Goal: Obtain resource: Obtain resource

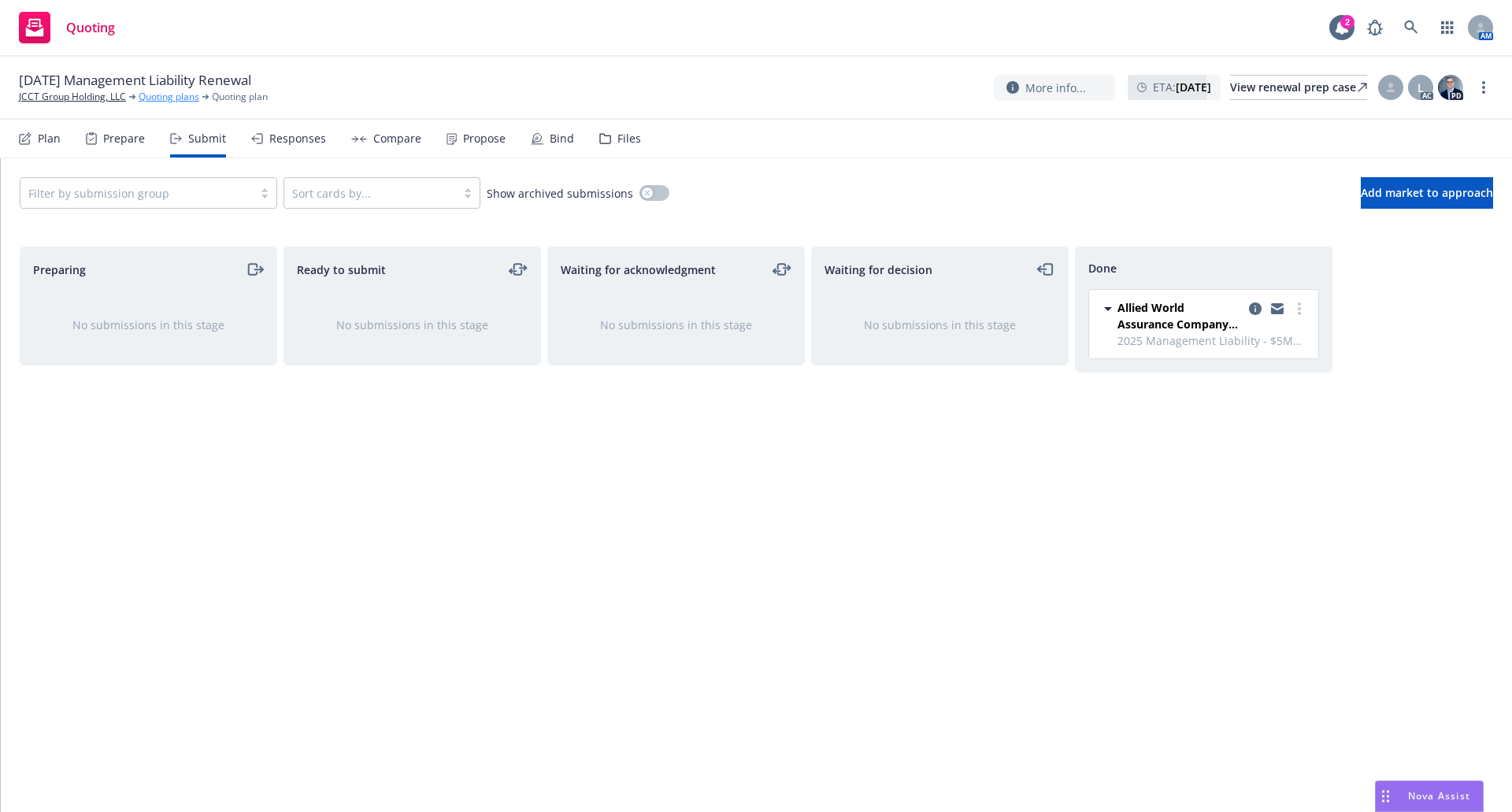
click at [152, 91] on link "Quoting plans" at bounding box center [169, 96] width 61 height 14
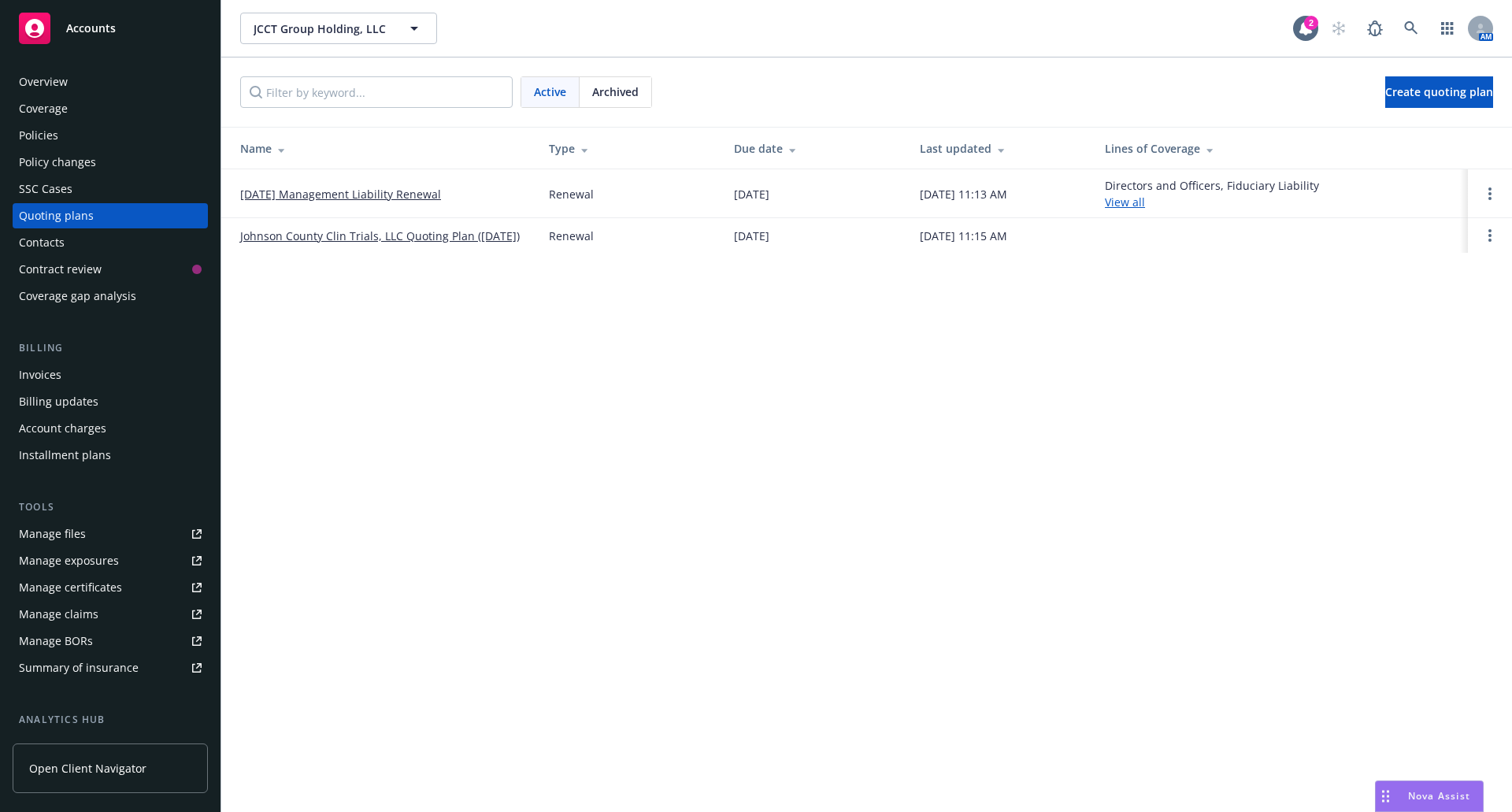
click at [623, 80] on div "Archived" at bounding box center [615, 92] width 71 height 30
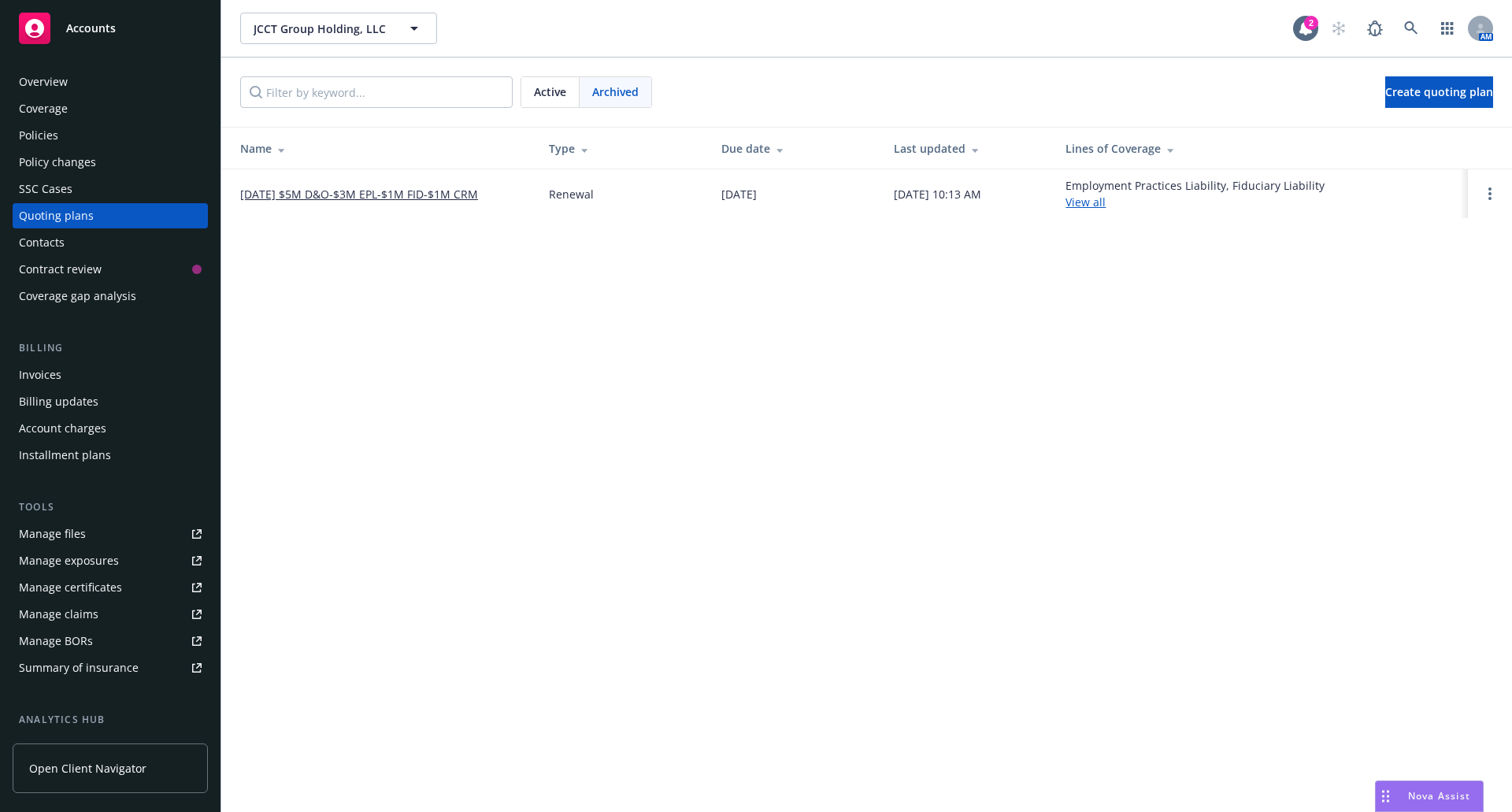
click at [414, 195] on link "[DATE] $5M D&O-$3M EPL-$1M FID-$1M CRM" at bounding box center [360, 194] width 238 height 16
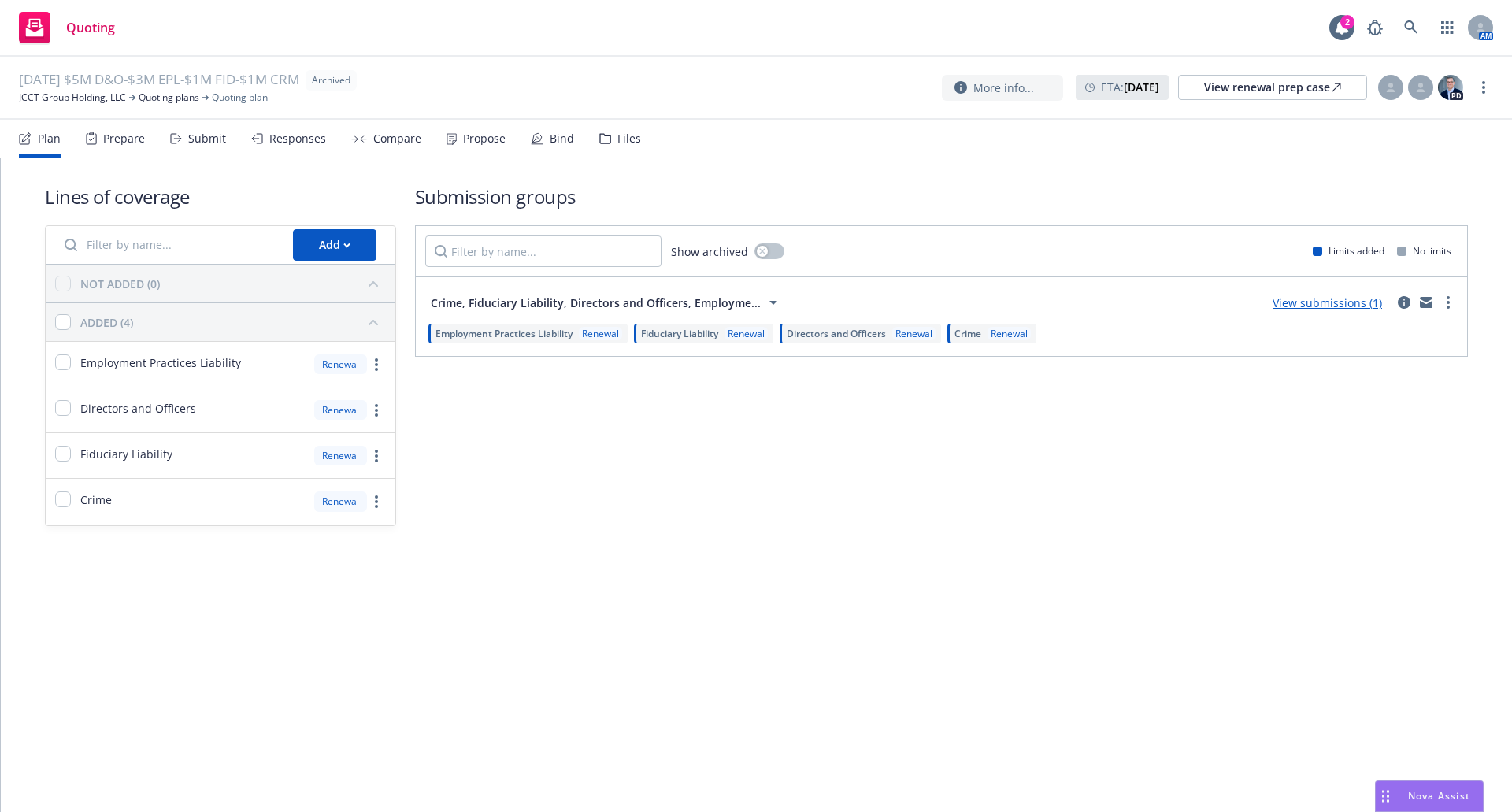
click at [617, 132] on div "Files" at bounding box center [629, 138] width 24 height 12
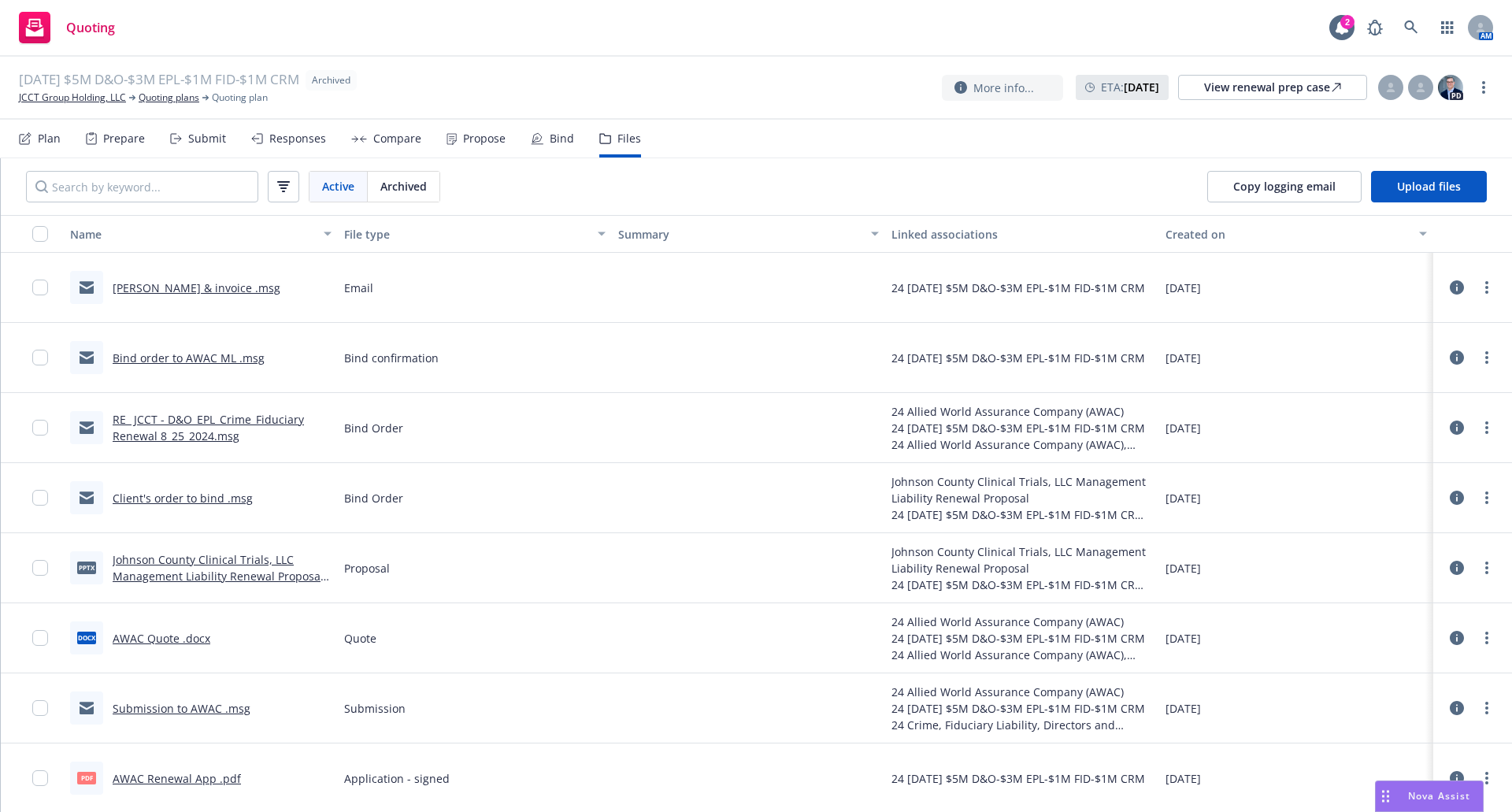
click at [153, 643] on link "AWAC Quote .docx" at bounding box center [161, 639] width 98 height 15
click at [1413, 26] on icon at bounding box center [1411, 27] width 13 height 13
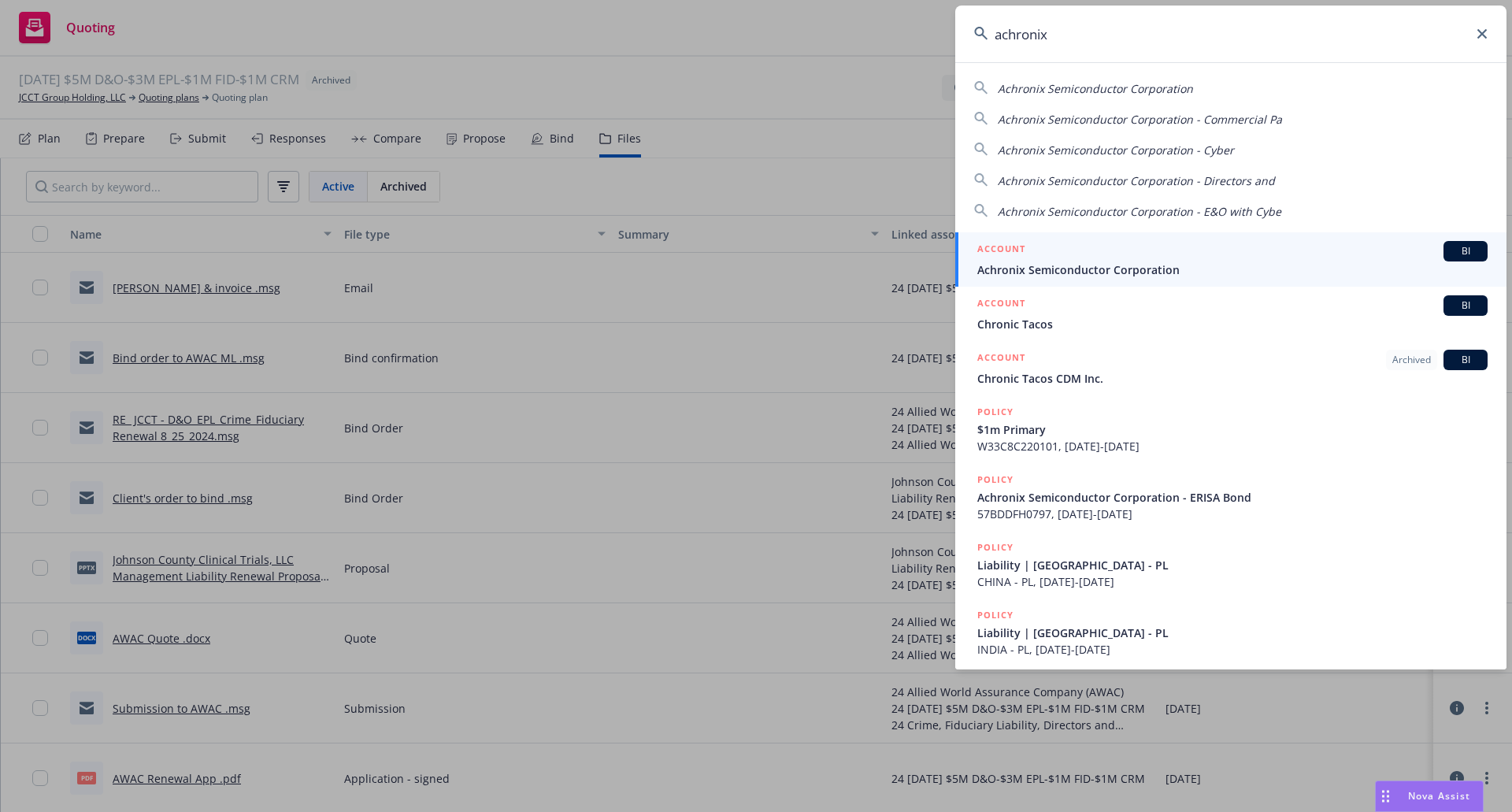
click at [1219, 96] on div "Achronix Semiconductor Corporation" at bounding box center [1231, 88] width 514 height 19
type input "Achronix Semiconductor Corporation"
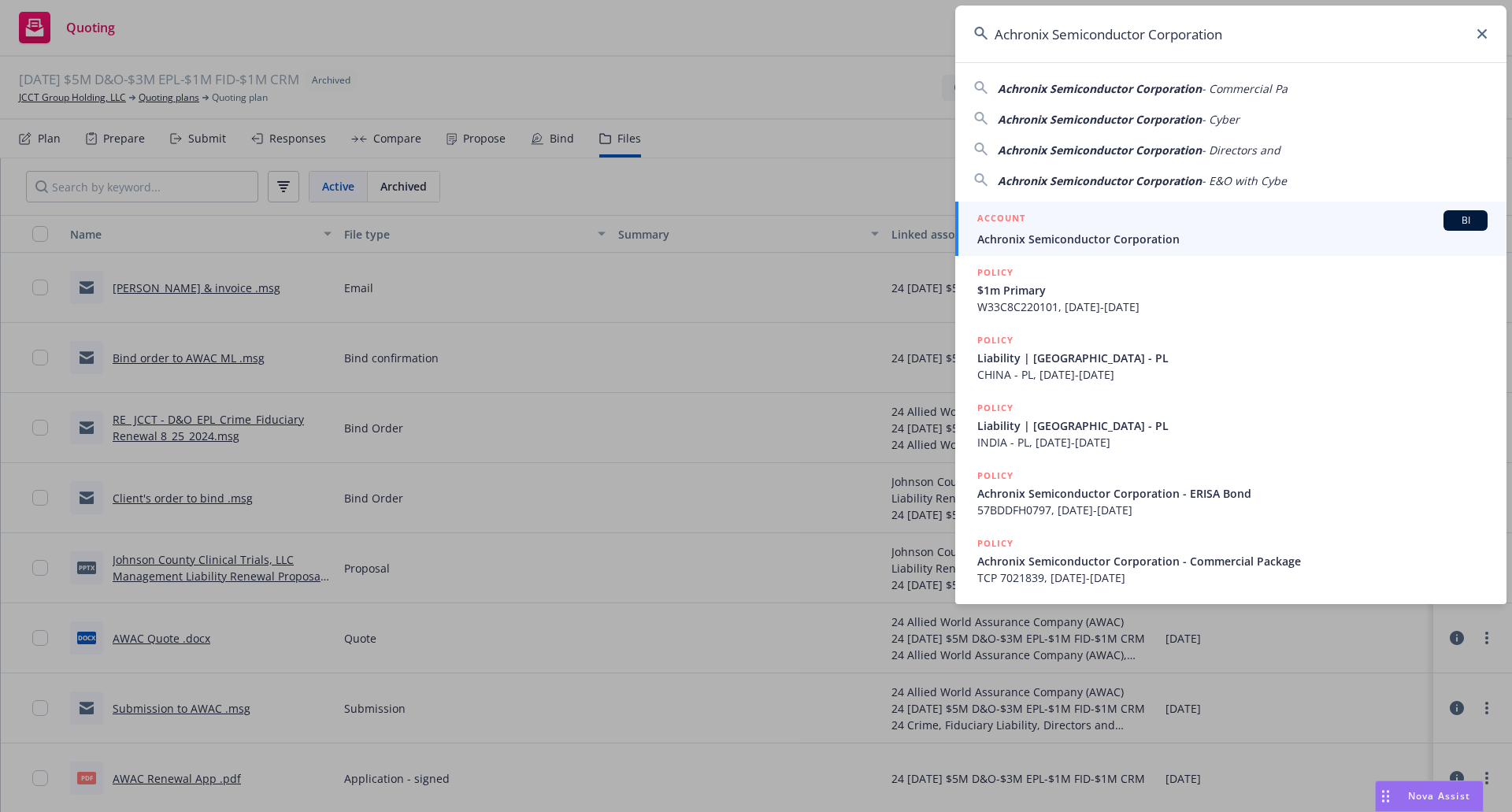
click at [1190, 223] on div "ACCOUNT BI" at bounding box center [1233, 220] width 511 height 21
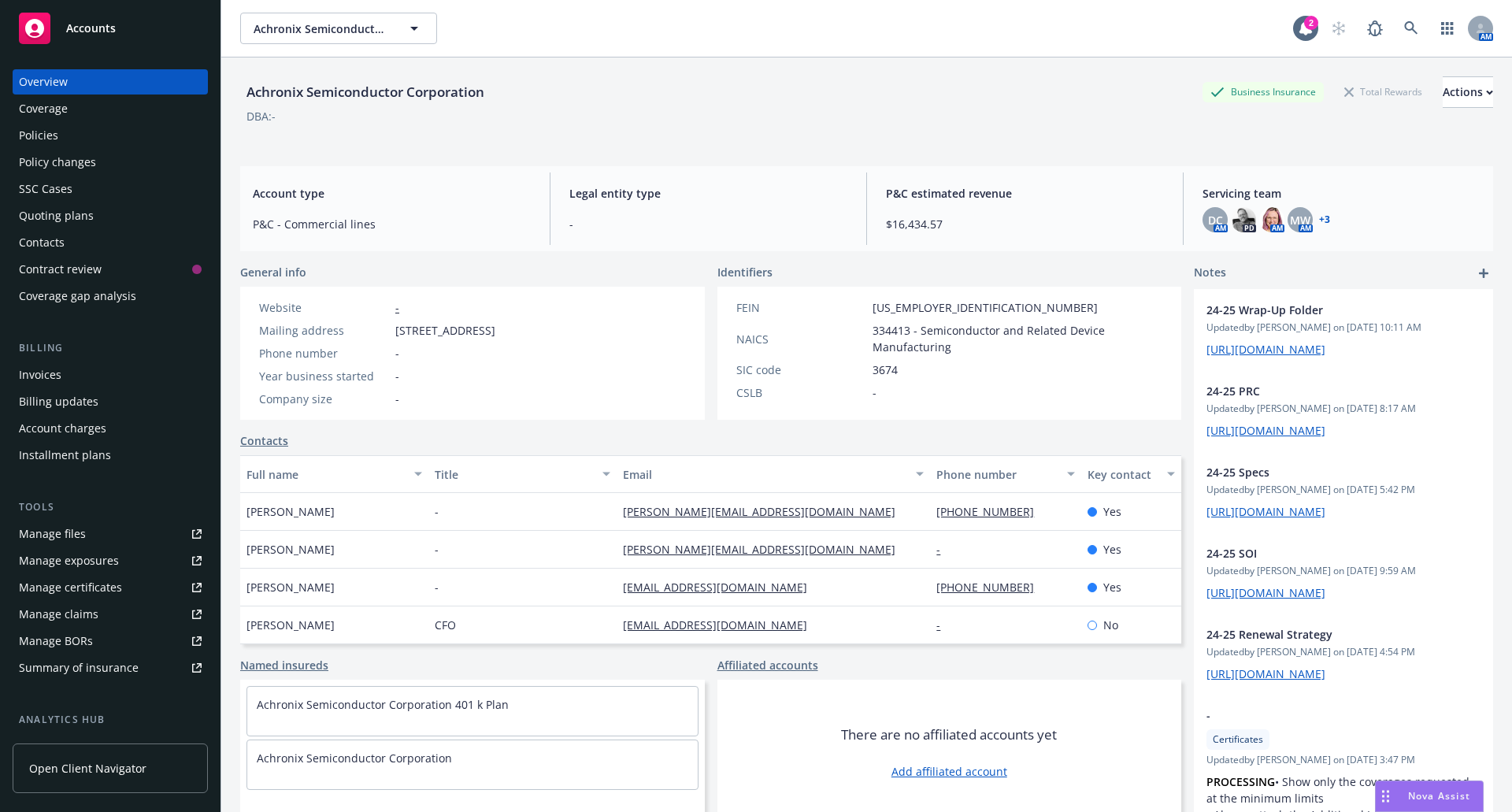
click at [57, 138] on div "Policies" at bounding box center [110, 135] width 183 height 25
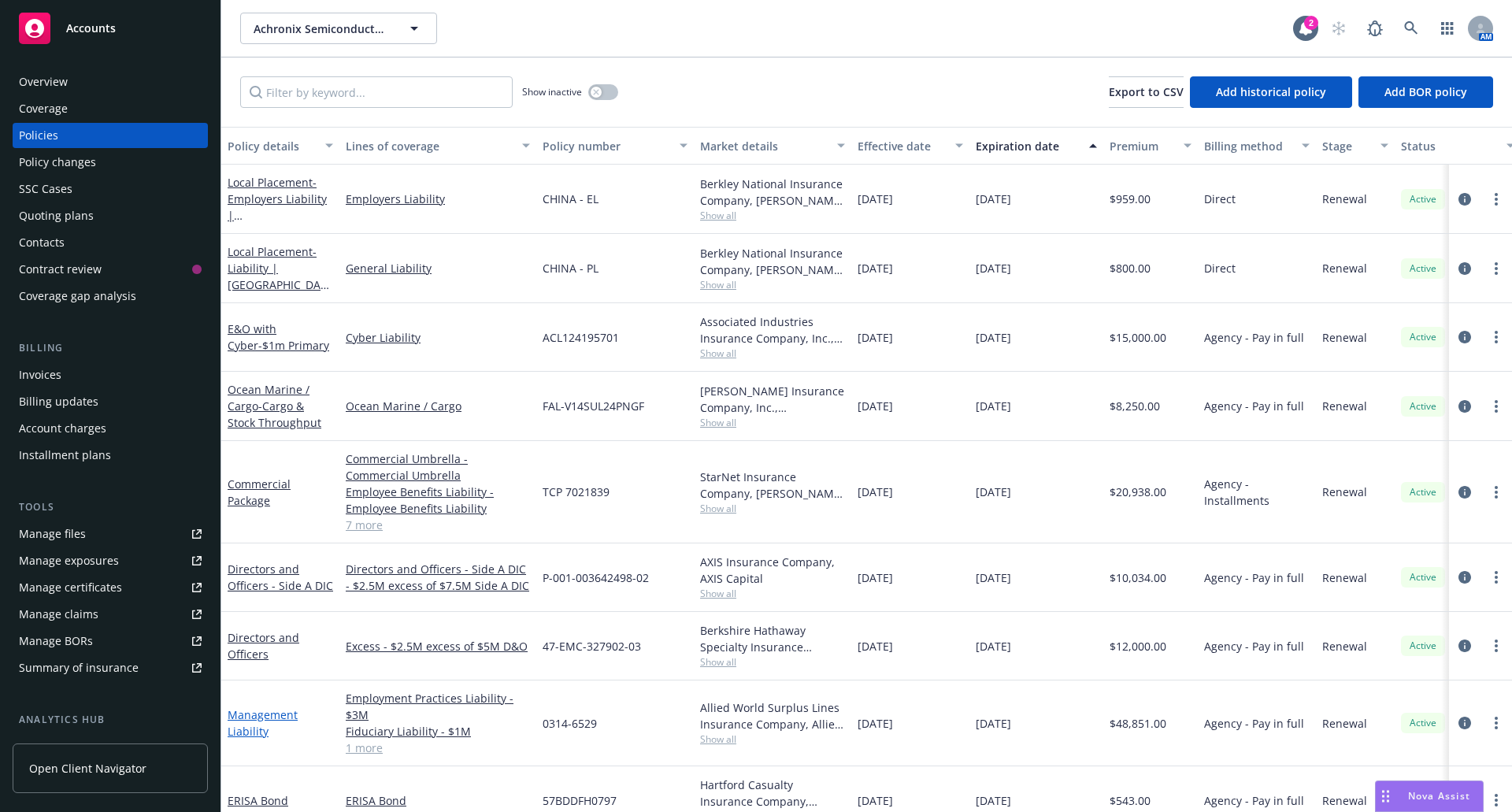
click at [250, 718] on link "Management Liability" at bounding box center [262, 723] width 70 height 31
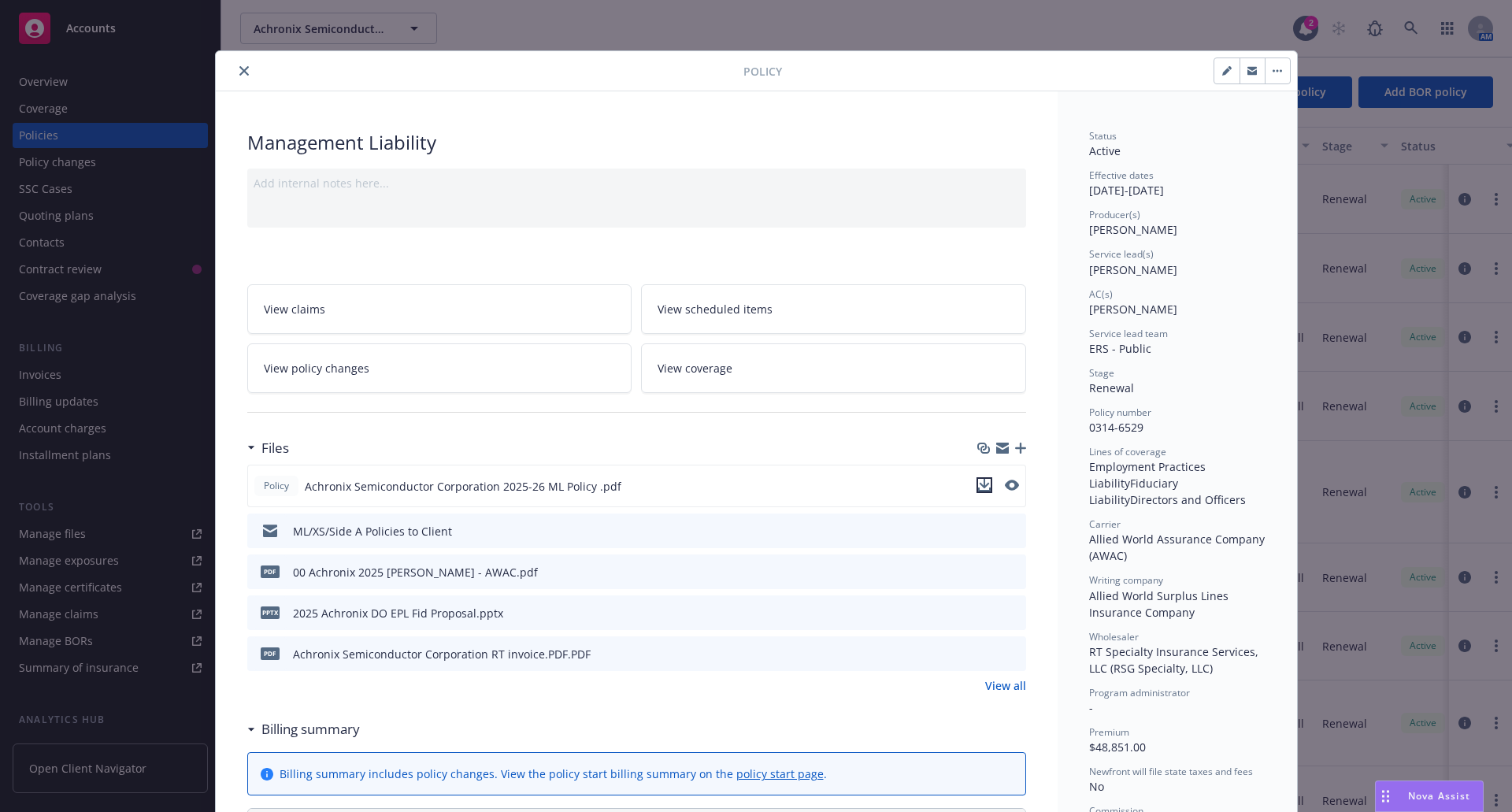
click at [983, 483] on icon "download file" at bounding box center [984, 484] width 12 height 12
click at [1011, 534] on icon "preview file" at bounding box center [1012, 530] width 14 height 11
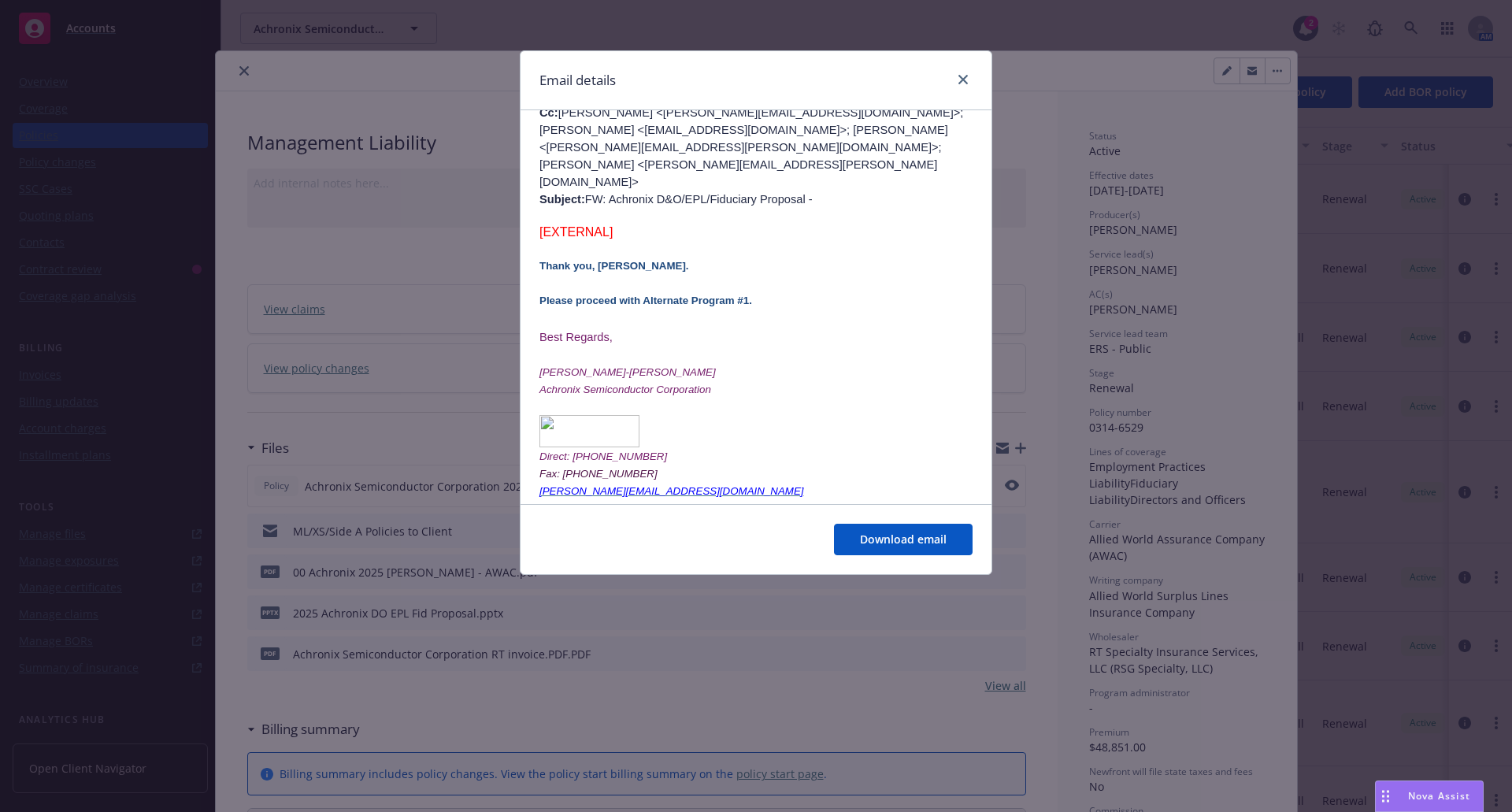
scroll to position [631, 0]
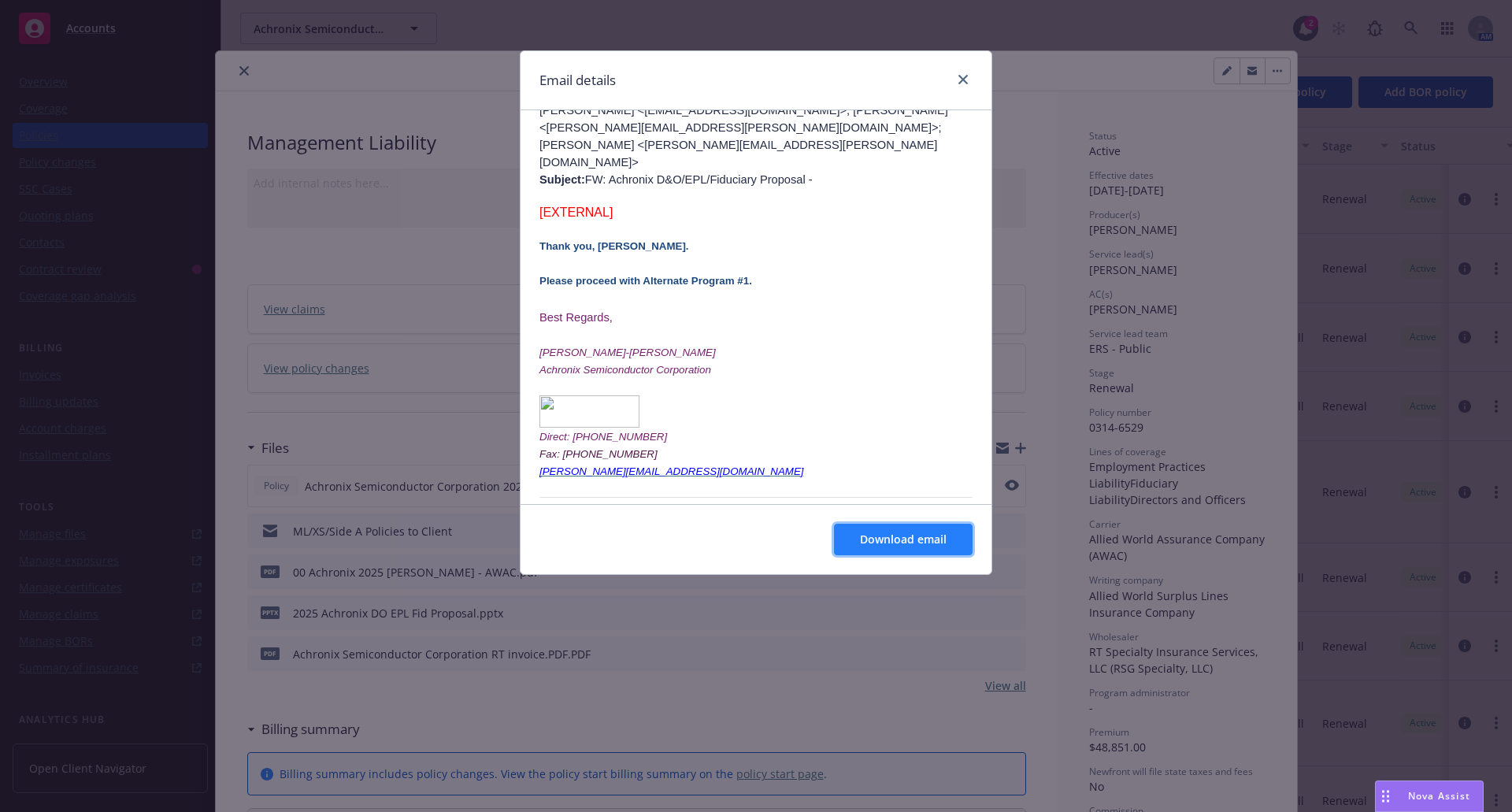
click at [905, 548] on button "Download email" at bounding box center [903, 539] width 139 height 31
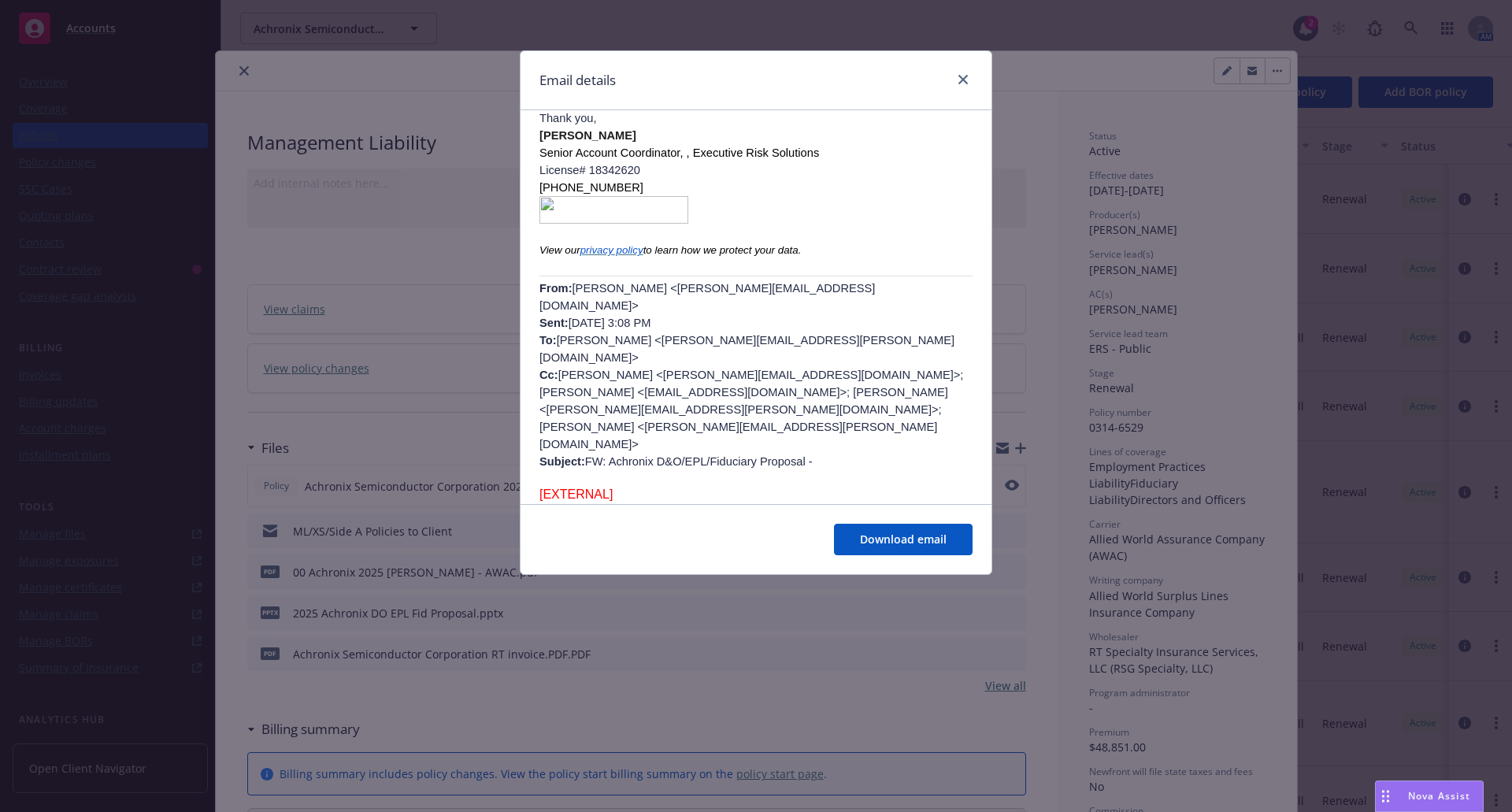
scroll to position [0, 0]
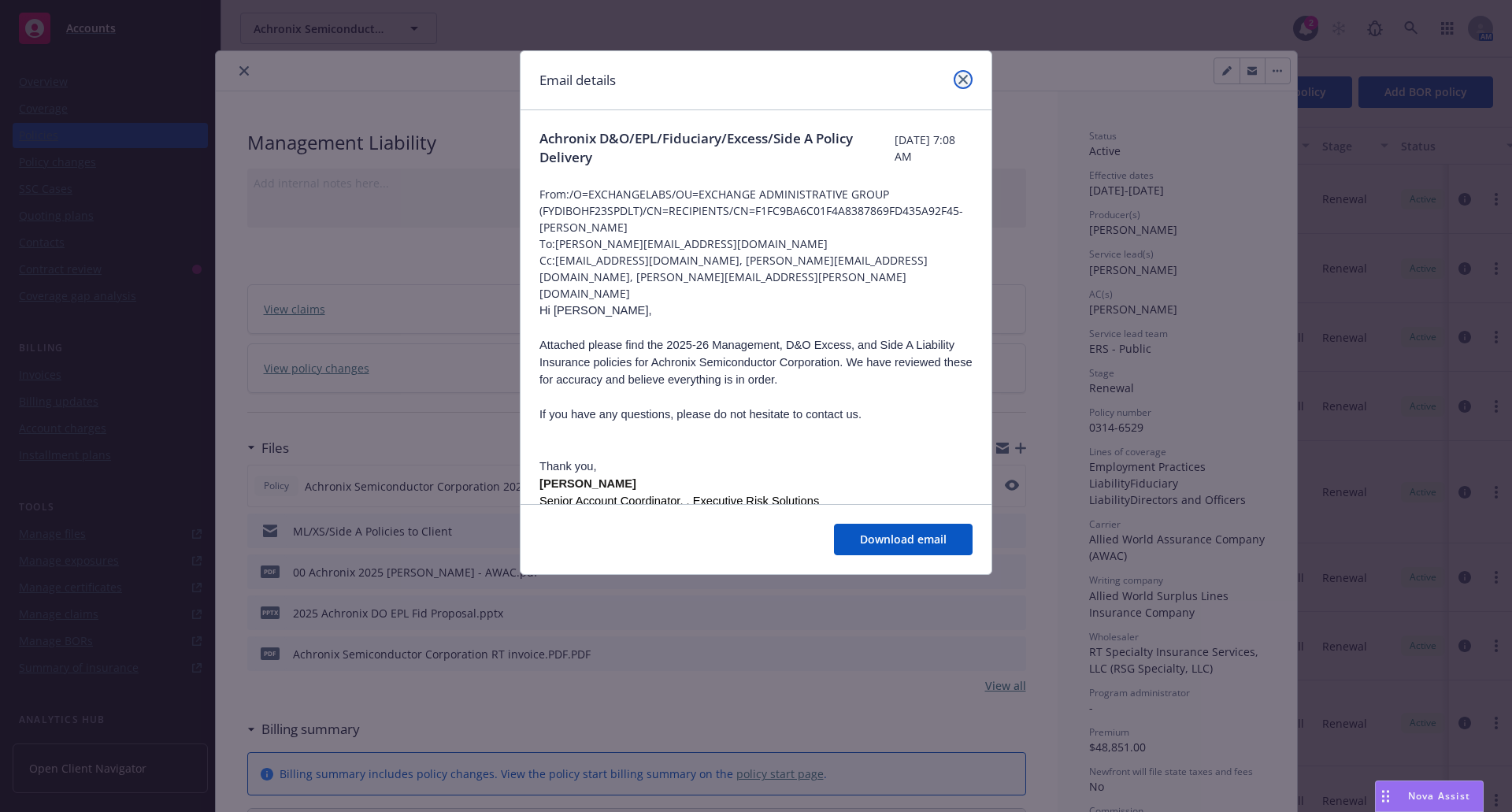
click at [964, 80] on icon "close" at bounding box center [964, 80] width 10 height 10
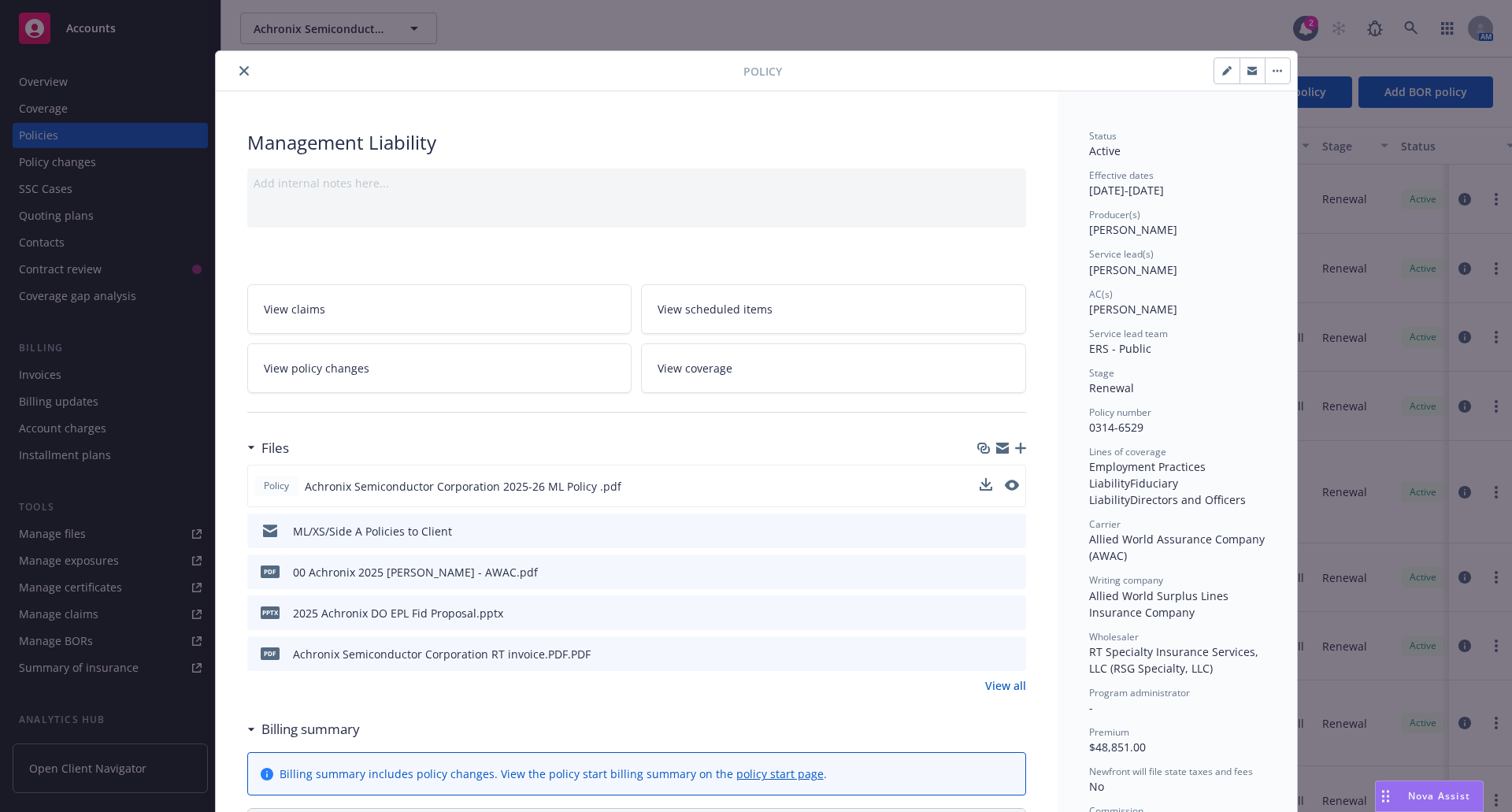
click at [240, 68] on icon "close" at bounding box center [245, 71] width 10 height 10
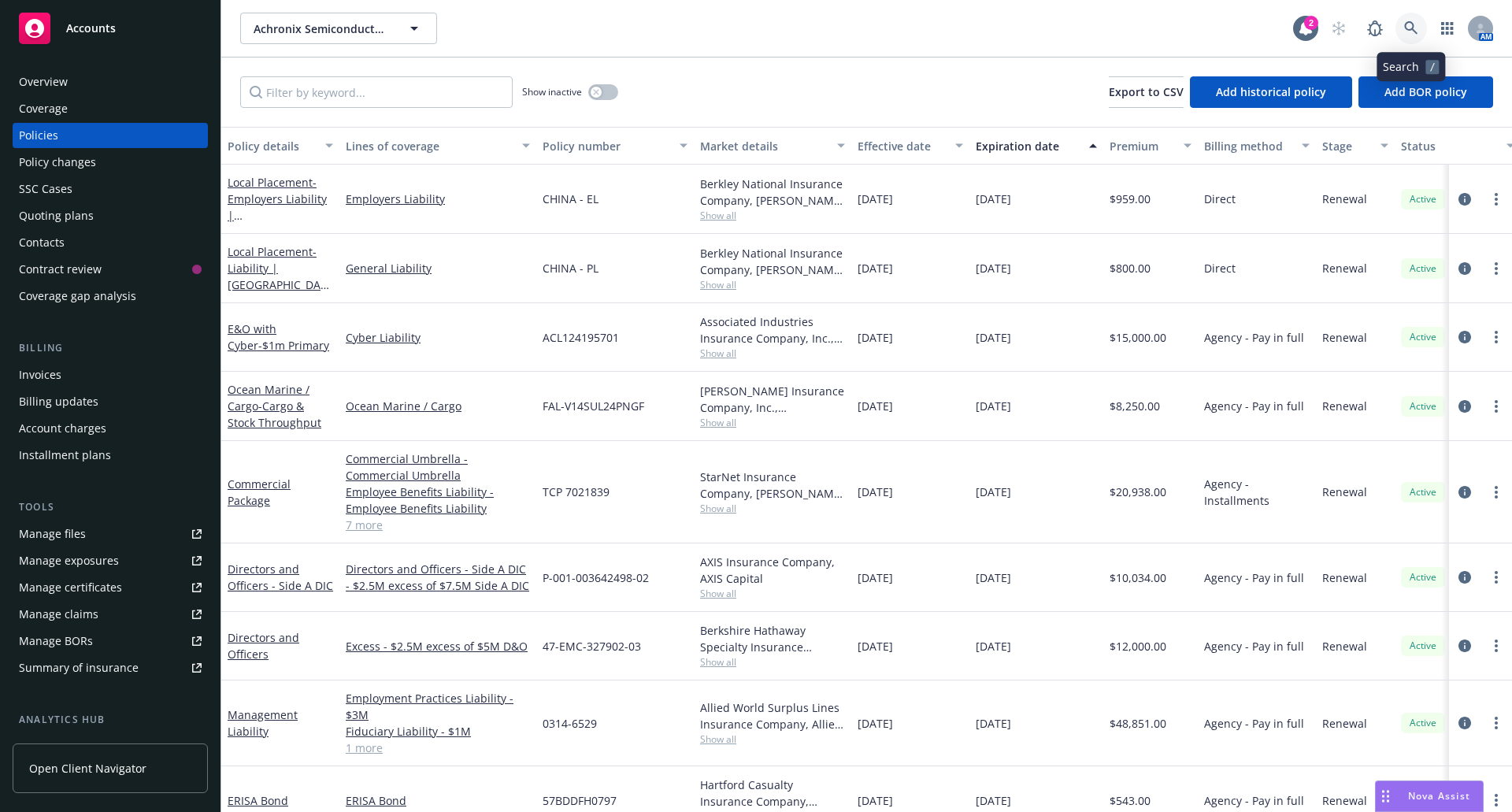
click at [1406, 28] on icon at bounding box center [1411, 28] width 13 height 13
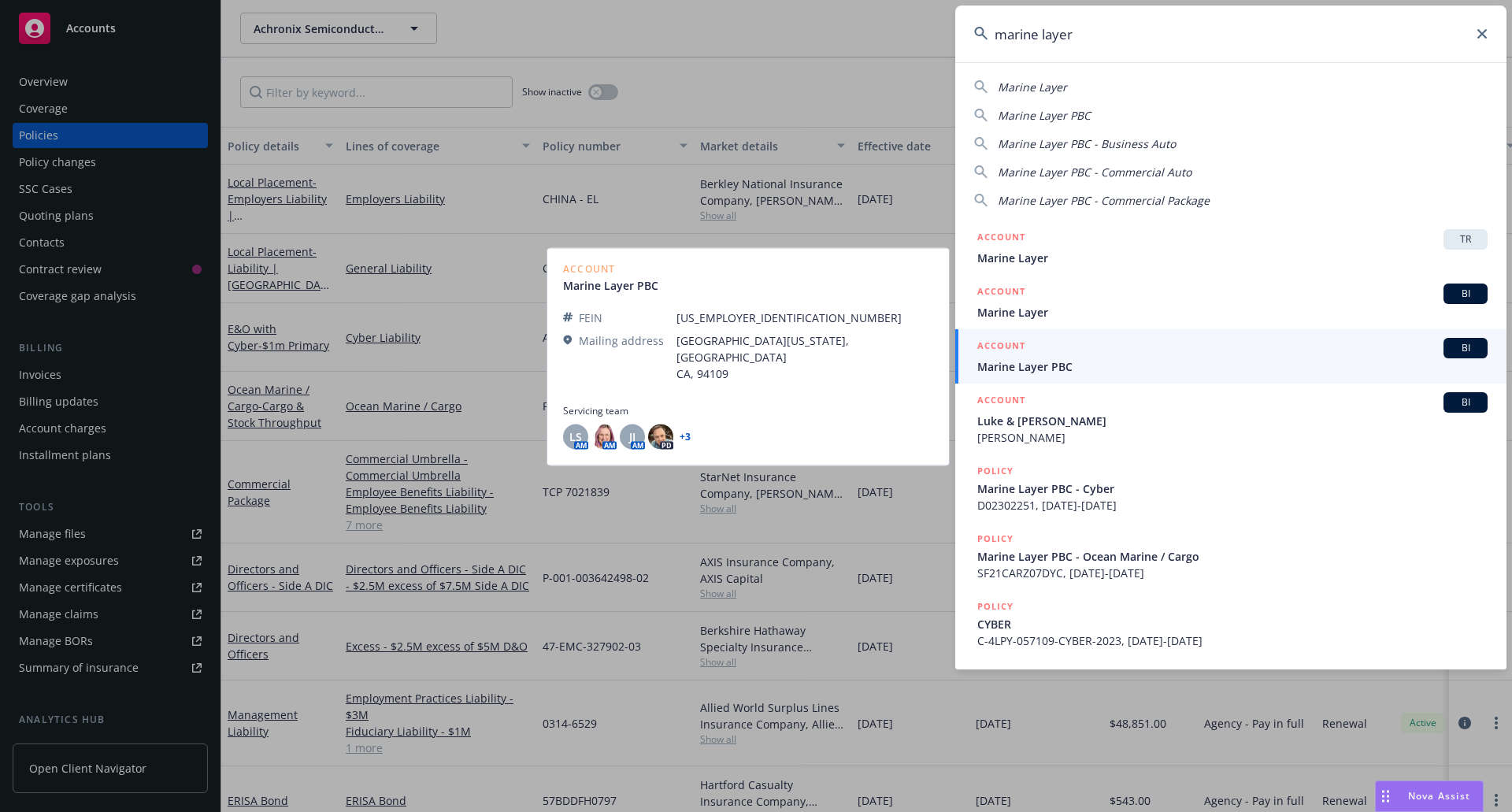
type input "marine layer"
click at [1080, 360] on span "Marine Layer PBC" at bounding box center [1233, 367] width 511 height 16
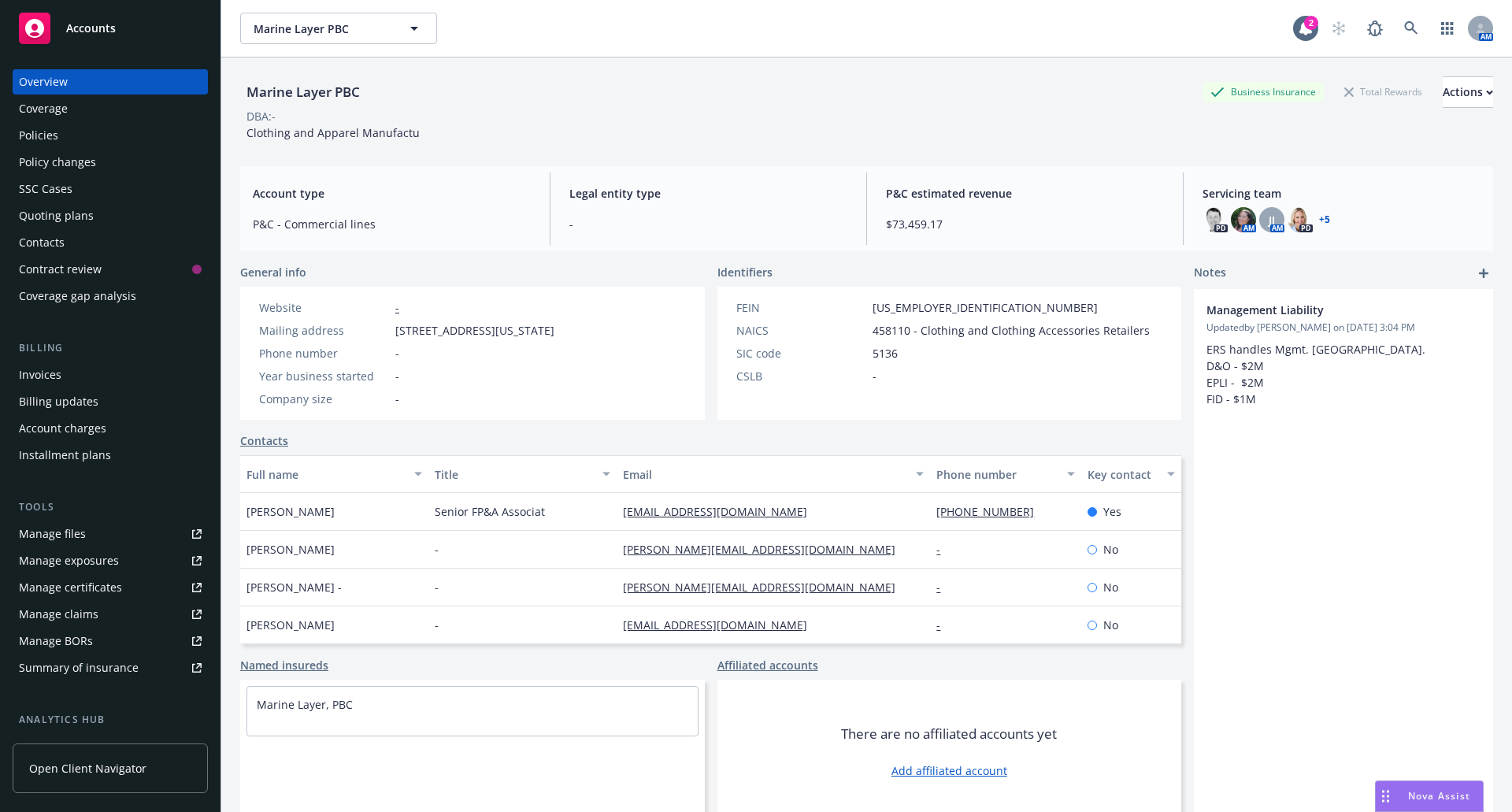
click at [39, 140] on div "Policies" at bounding box center [39, 135] width 39 height 25
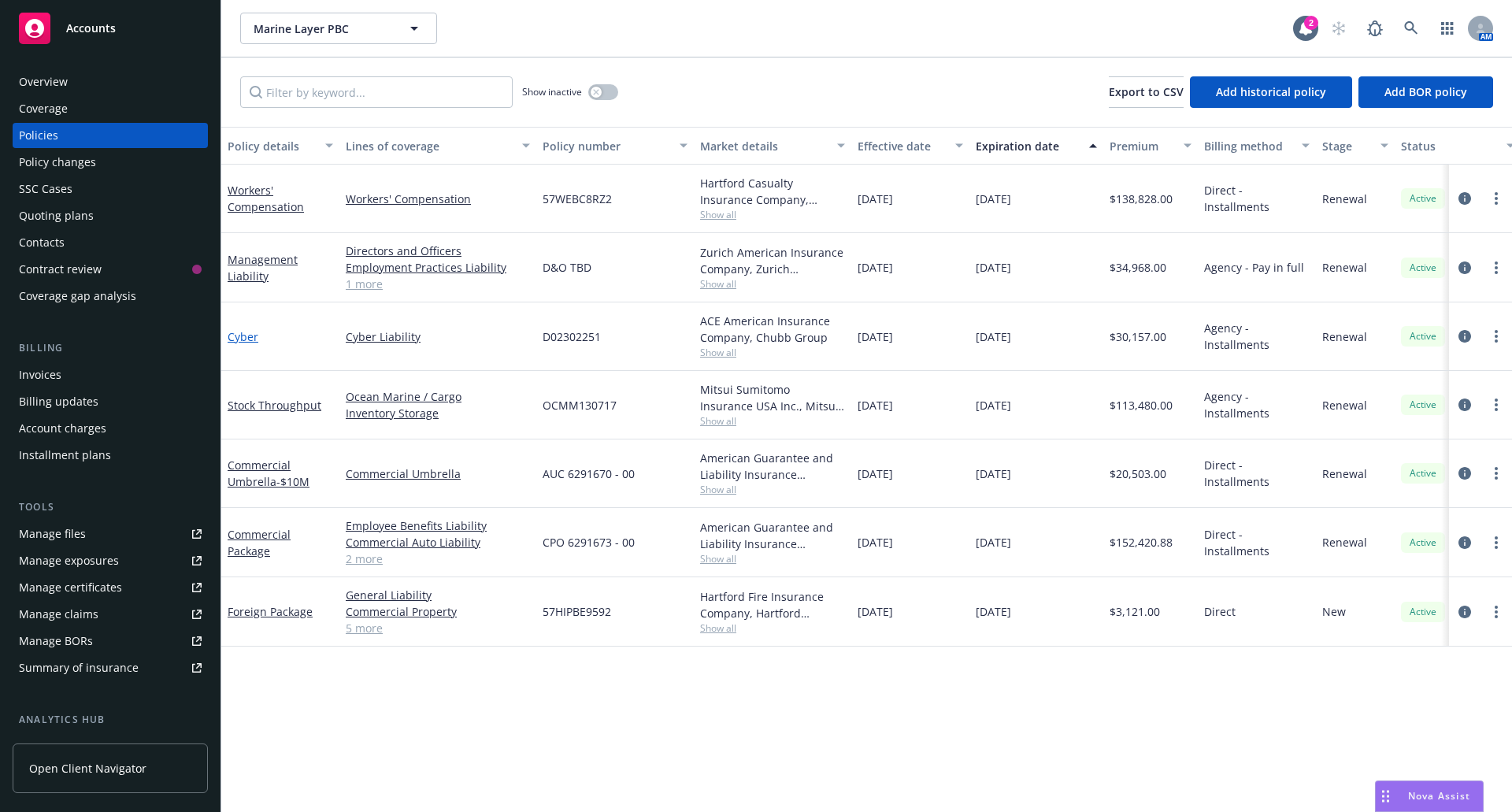
click at [236, 331] on link "Cyber" at bounding box center [242, 337] width 30 height 15
